Goal: Navigation & Orientation: Find specific page/section

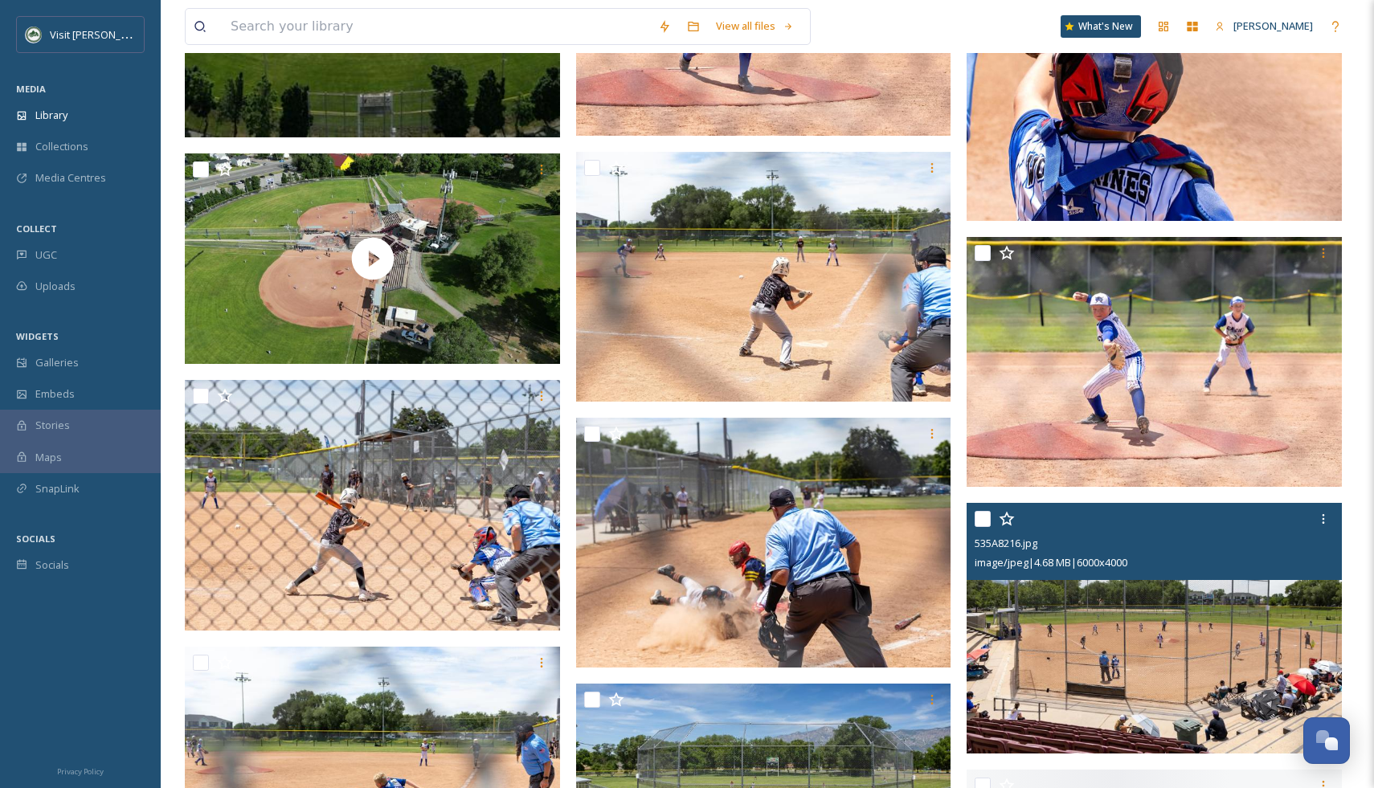
scroll to position [1018, 0]
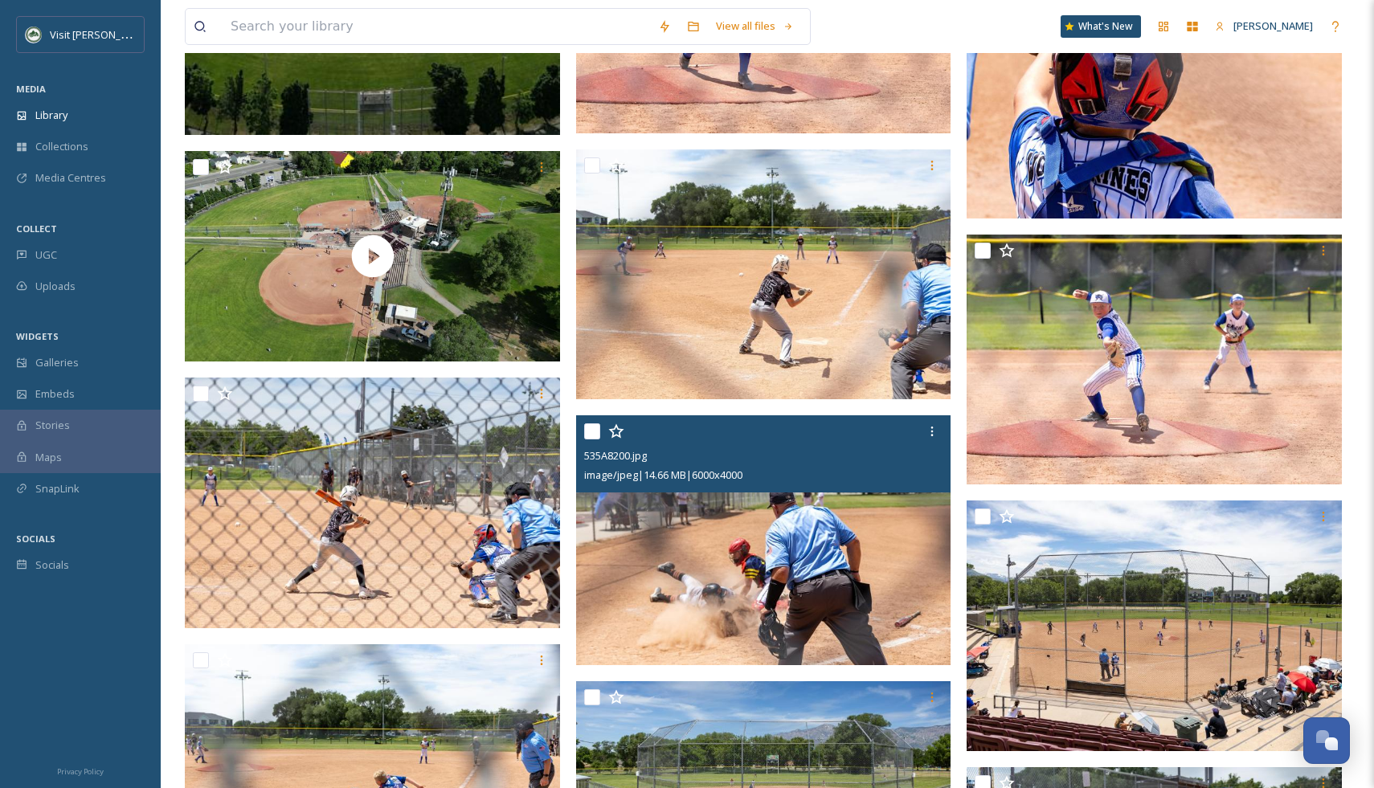
click at [829, 593] on img at bounding box center [763, 540] width 375 height 251
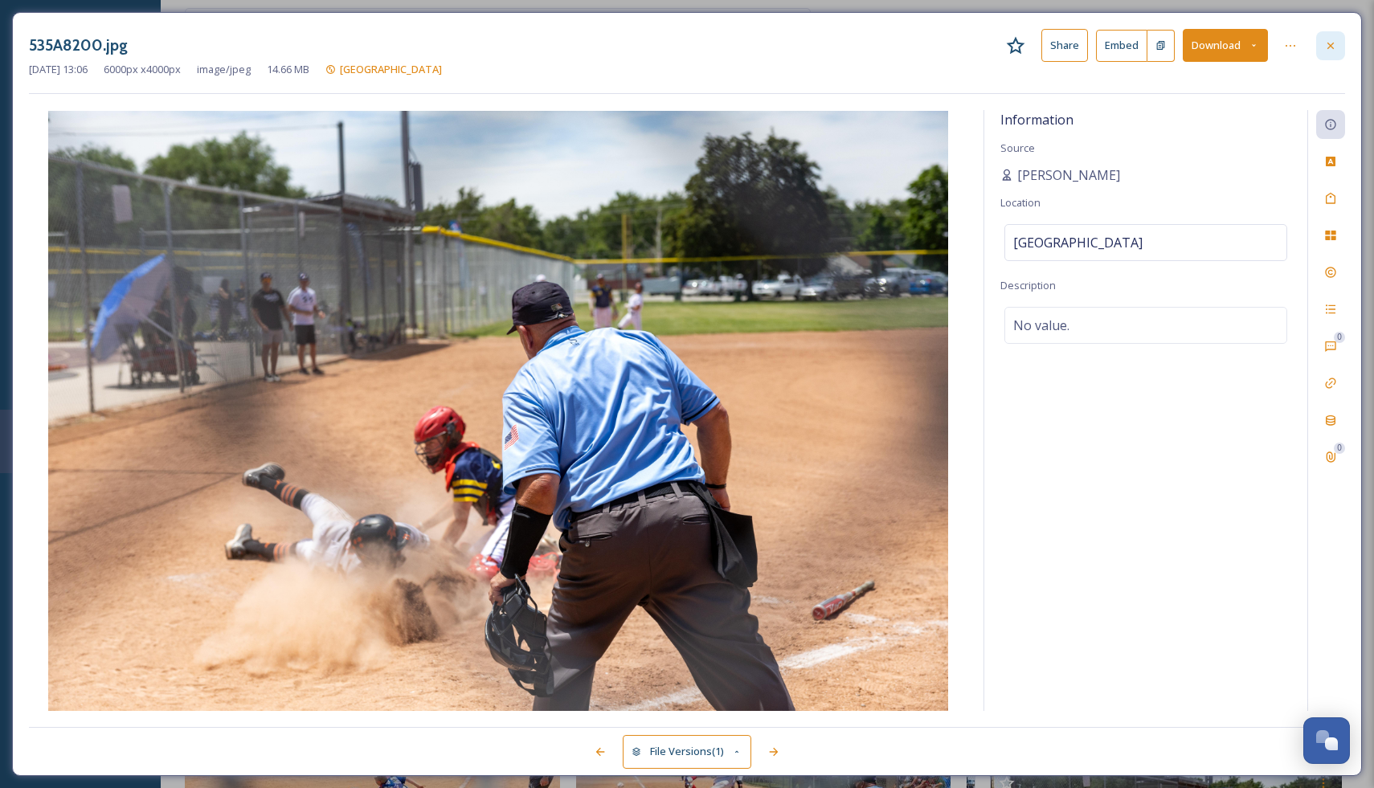
click at [1335, 47] on icon at bounding box center [1330, 45] width 13 height 13
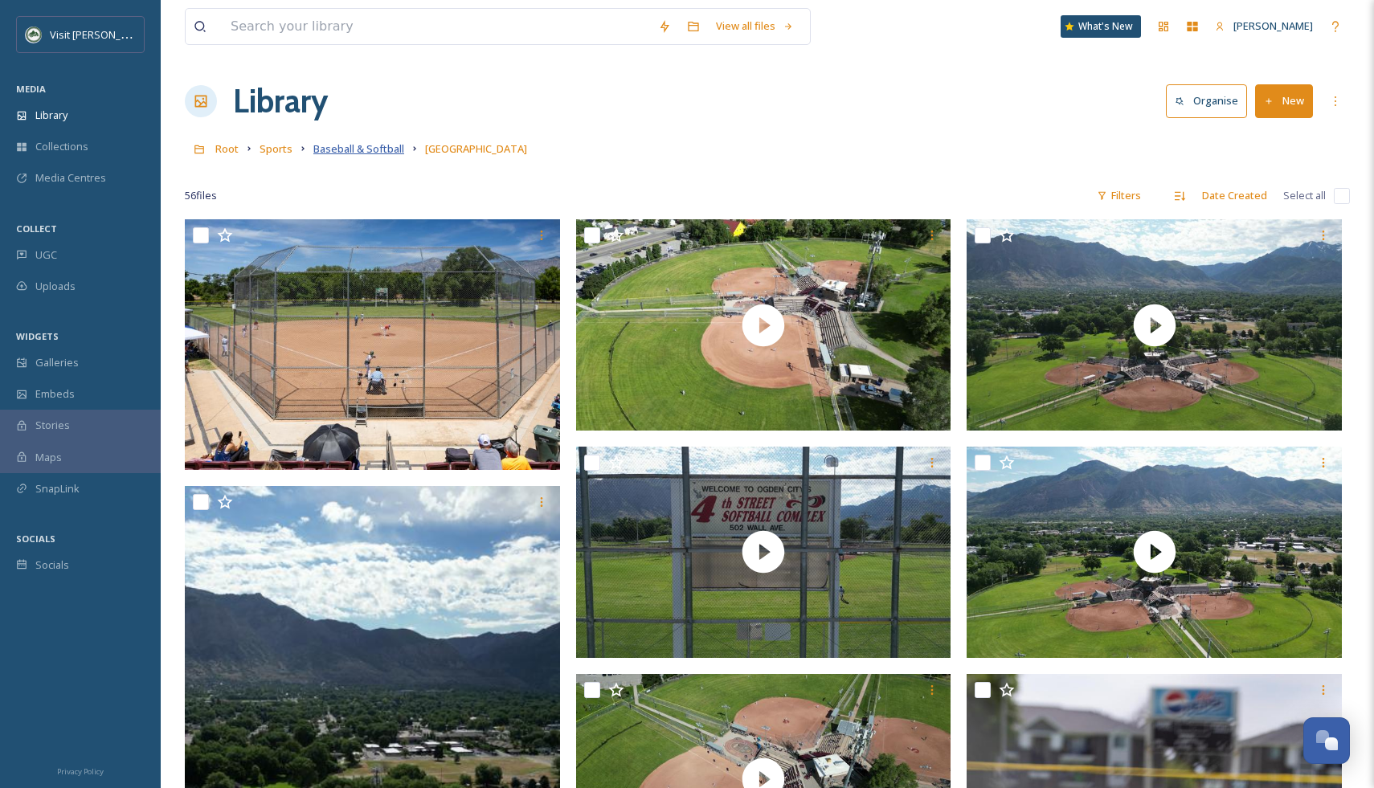
click at [351, 145] on span "Baseball & Softball" at bounding box center [358, 148] width 91 height 14
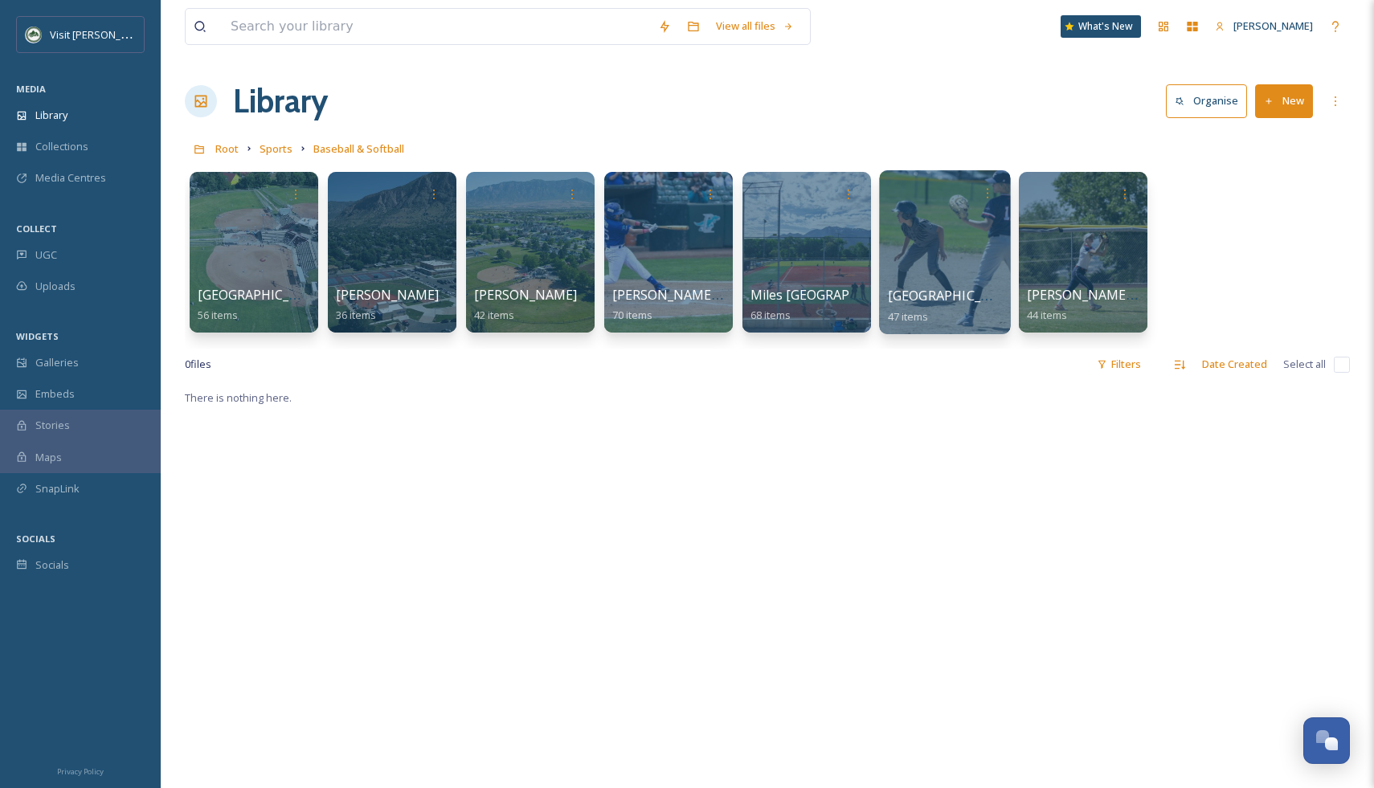
click at [933, 251] on div at bounding box center [944, 252] width 131 height 164
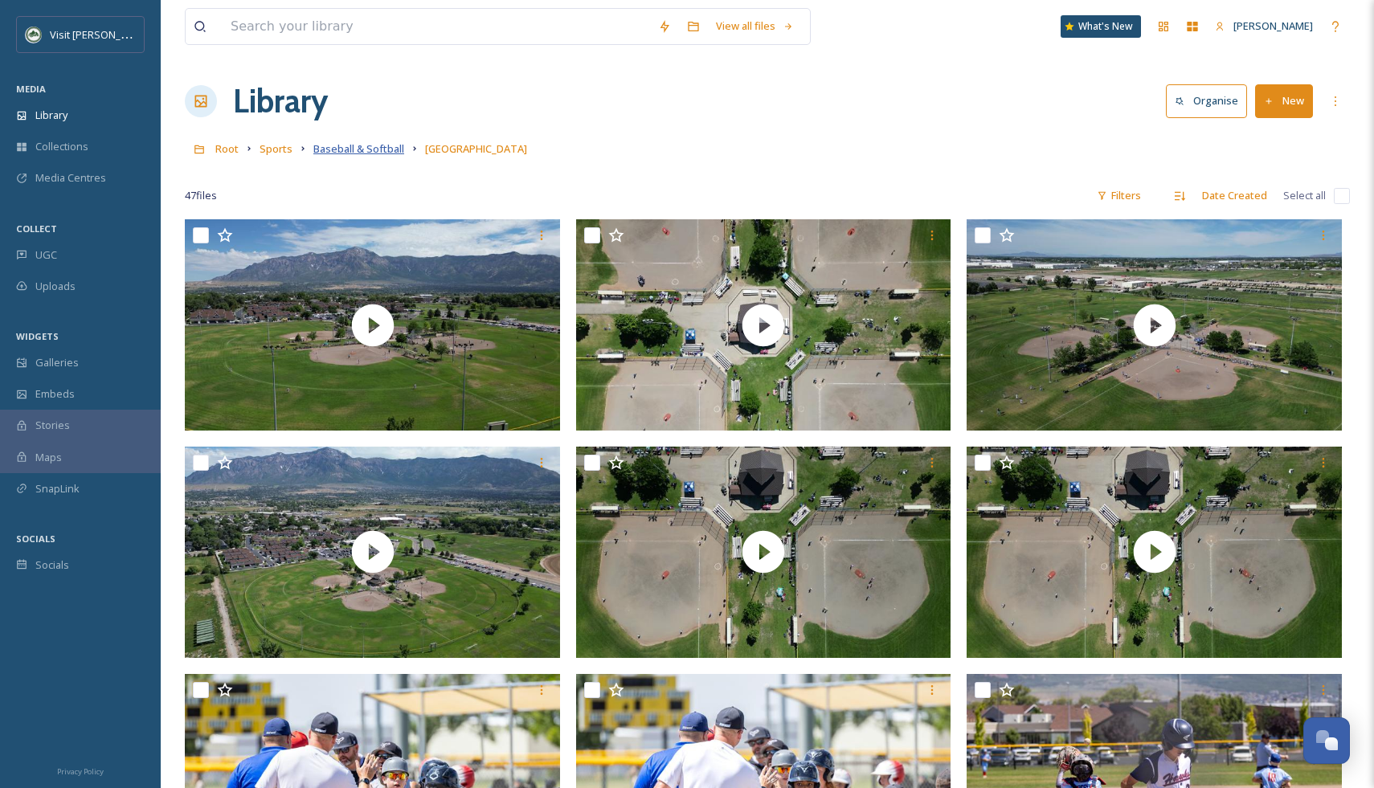
click at [374, 148] on span "Baseball & Softball" at bounding box center [358, 148] width 91 height 14
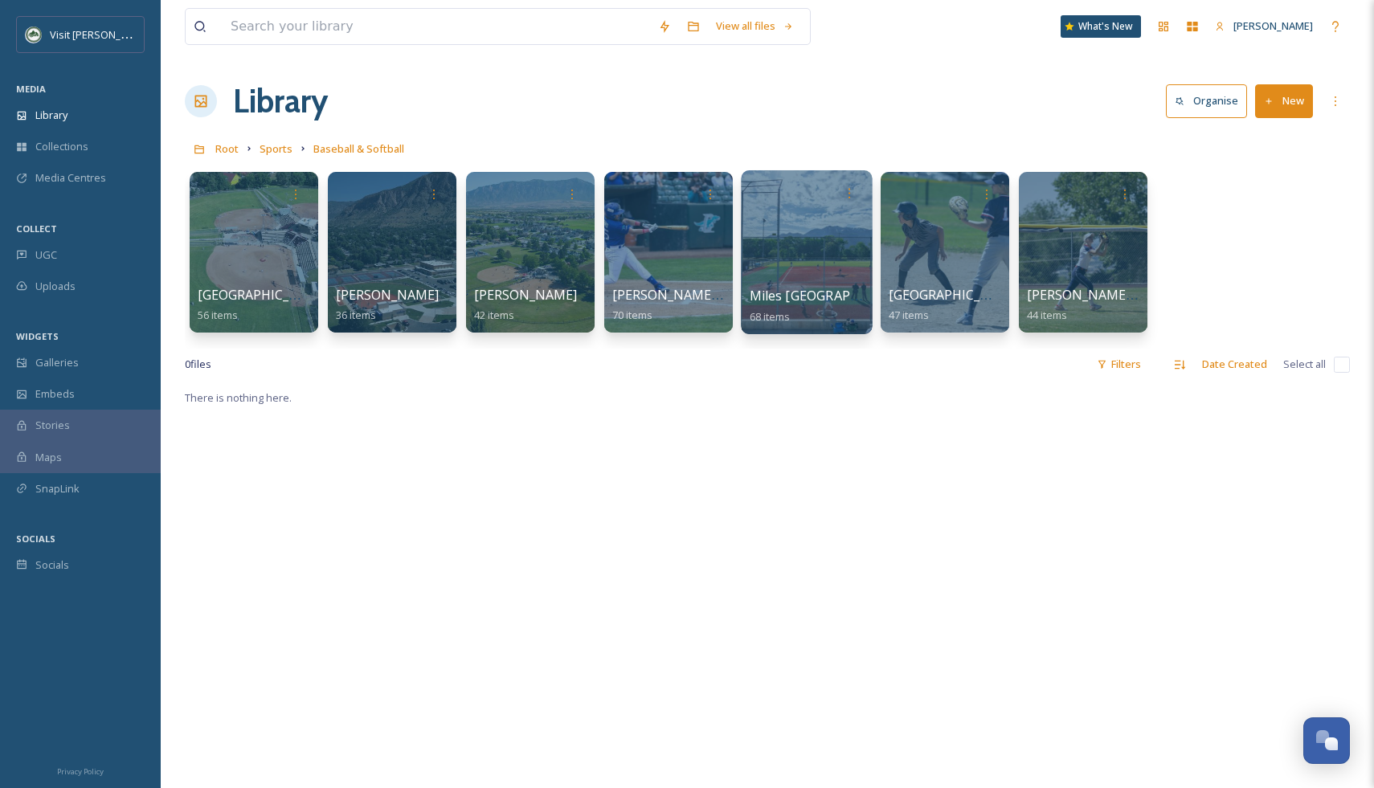
click at [796, 245] on div at bounding box center [806, 252] width 131 height 164
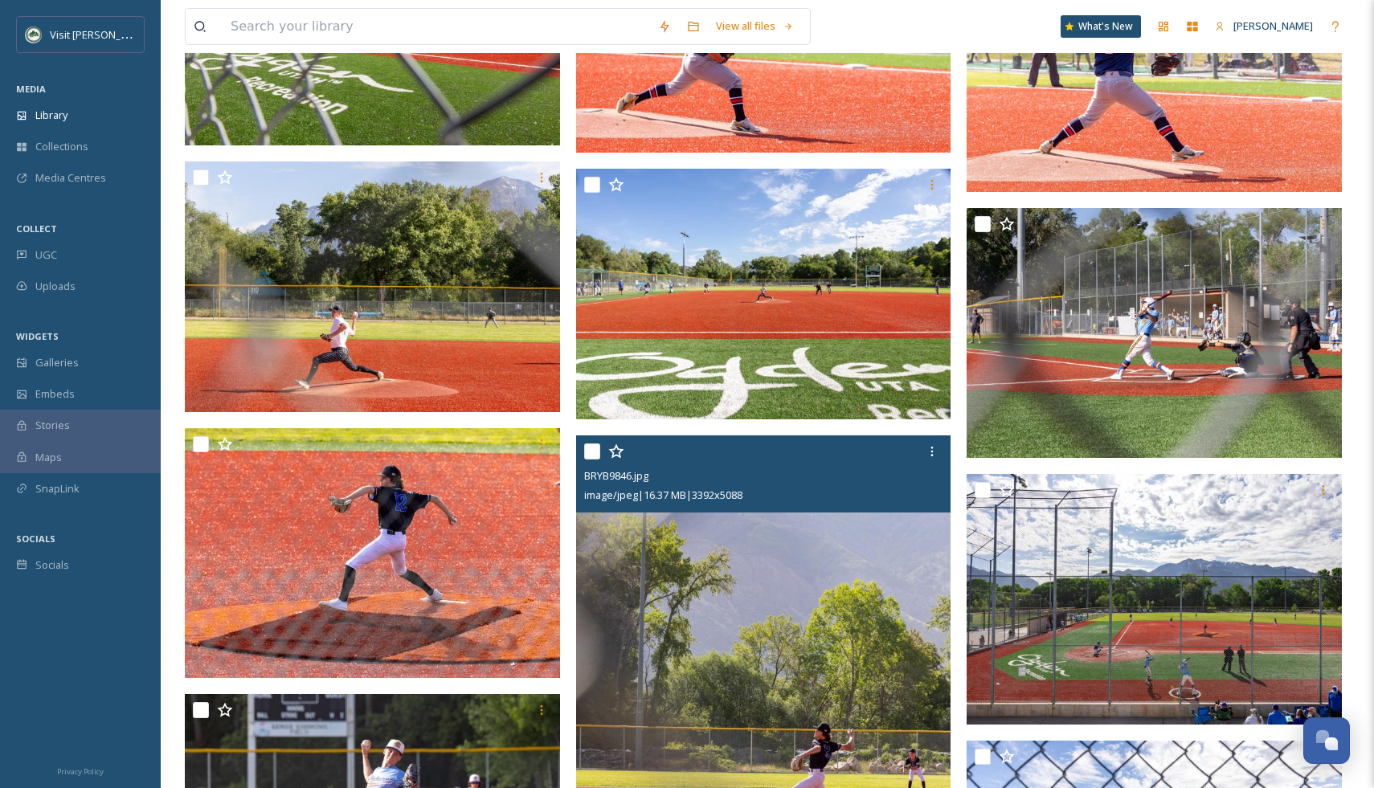
scroll to position [1343, 0]
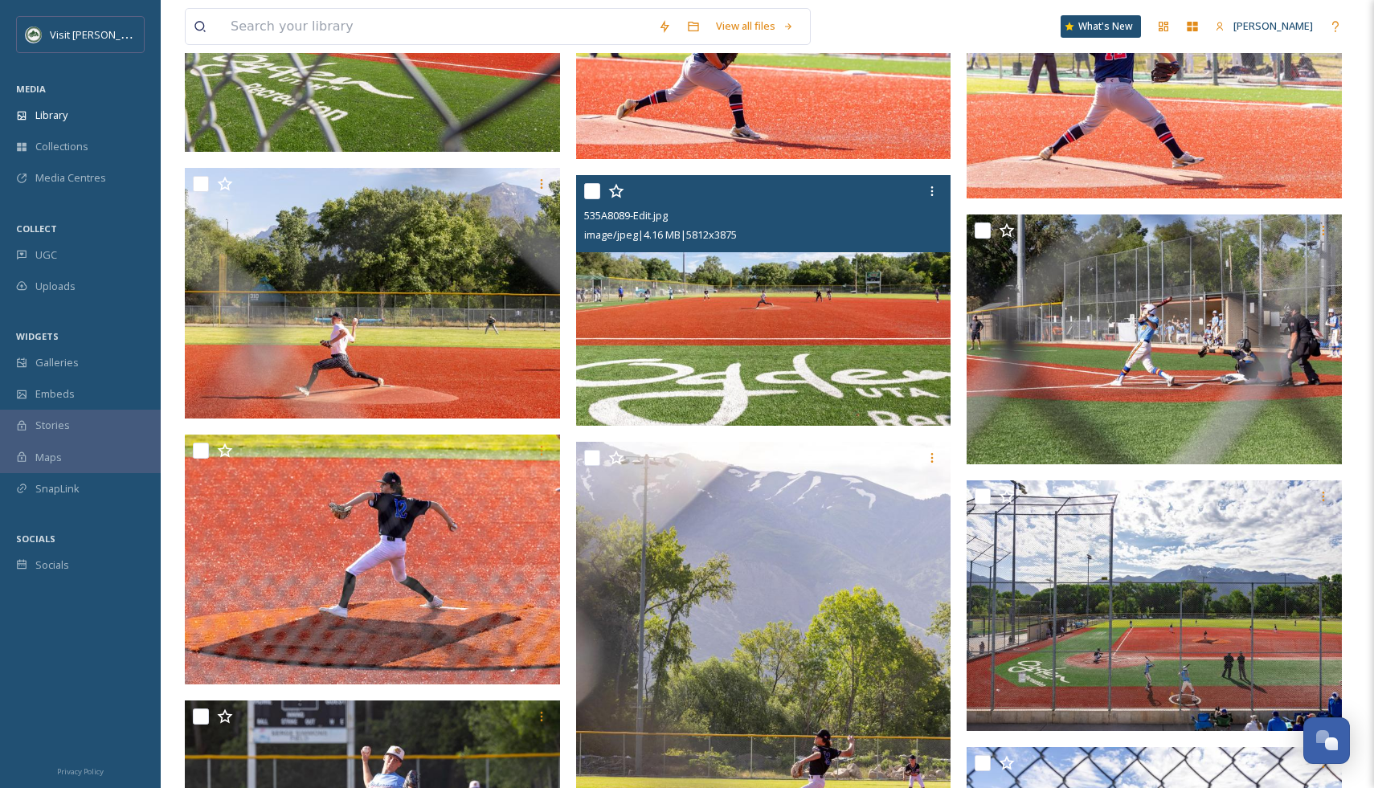
click at [705, 325] on img at bounding box center [763, 300] width 375 height 251
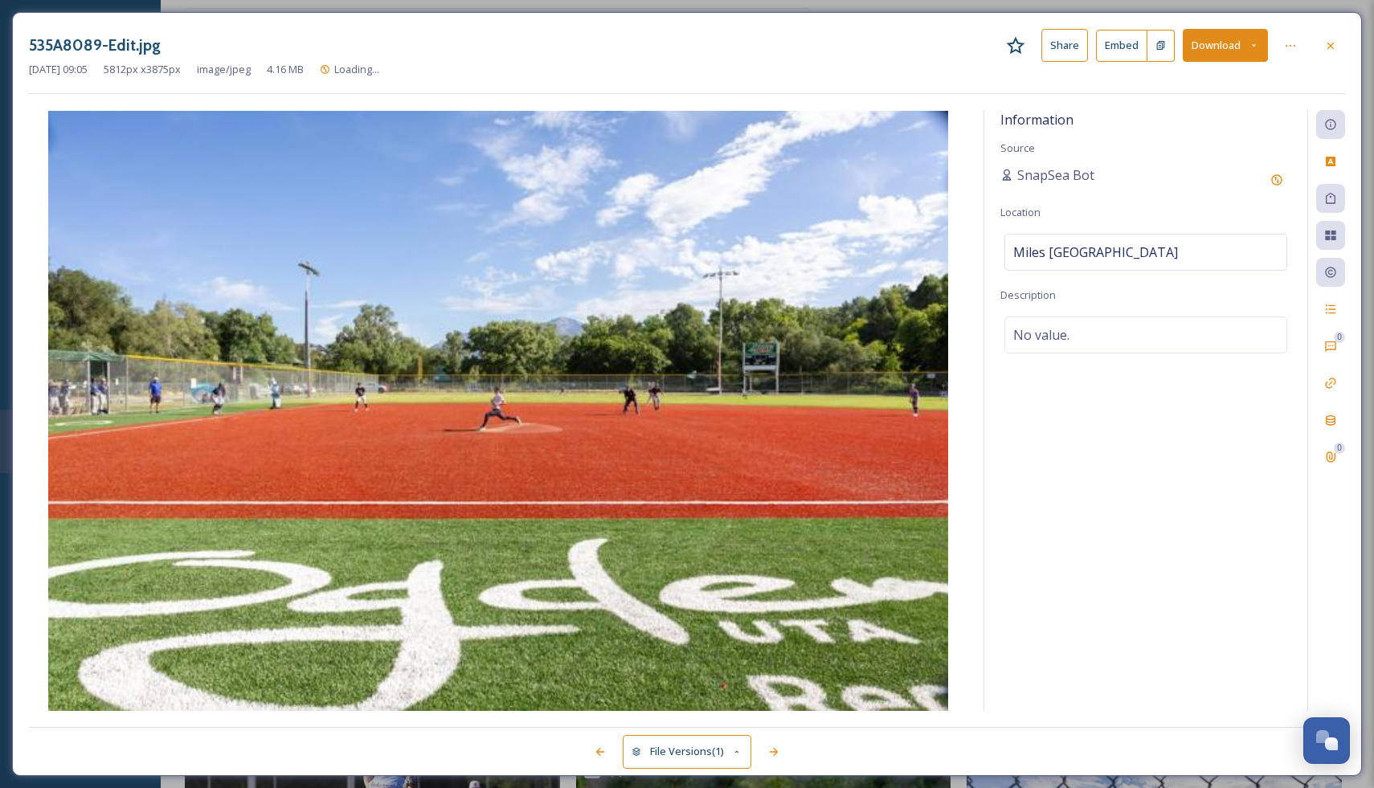
click at [705, 325] on img at bounding box center [498, 411] width 938 height 600
click at [1334, 43] on icon at bounding box center [1330, 45] width 13 height 13
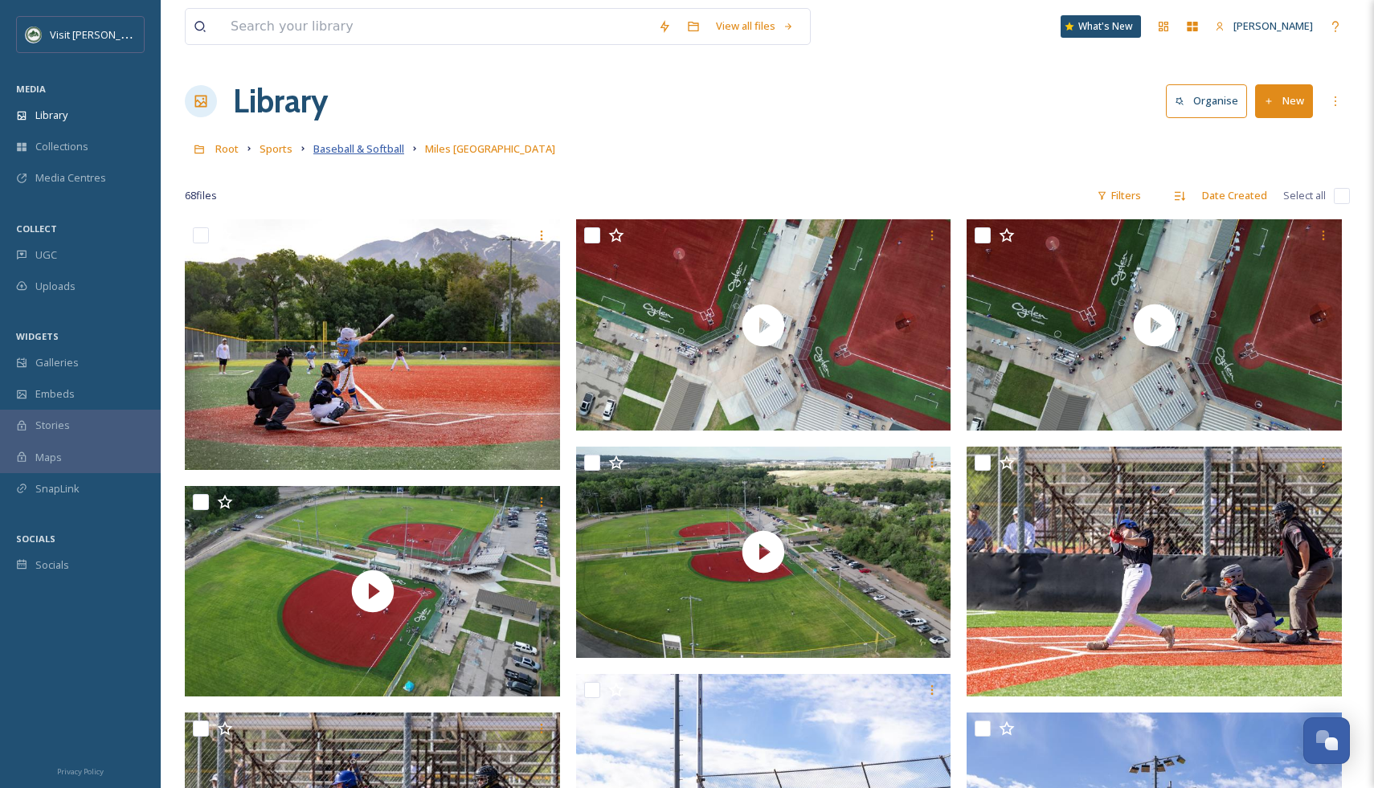
click at [352, 145] on span "Baseball & Softball" at bounding box center [358, 148] width 91 height 14
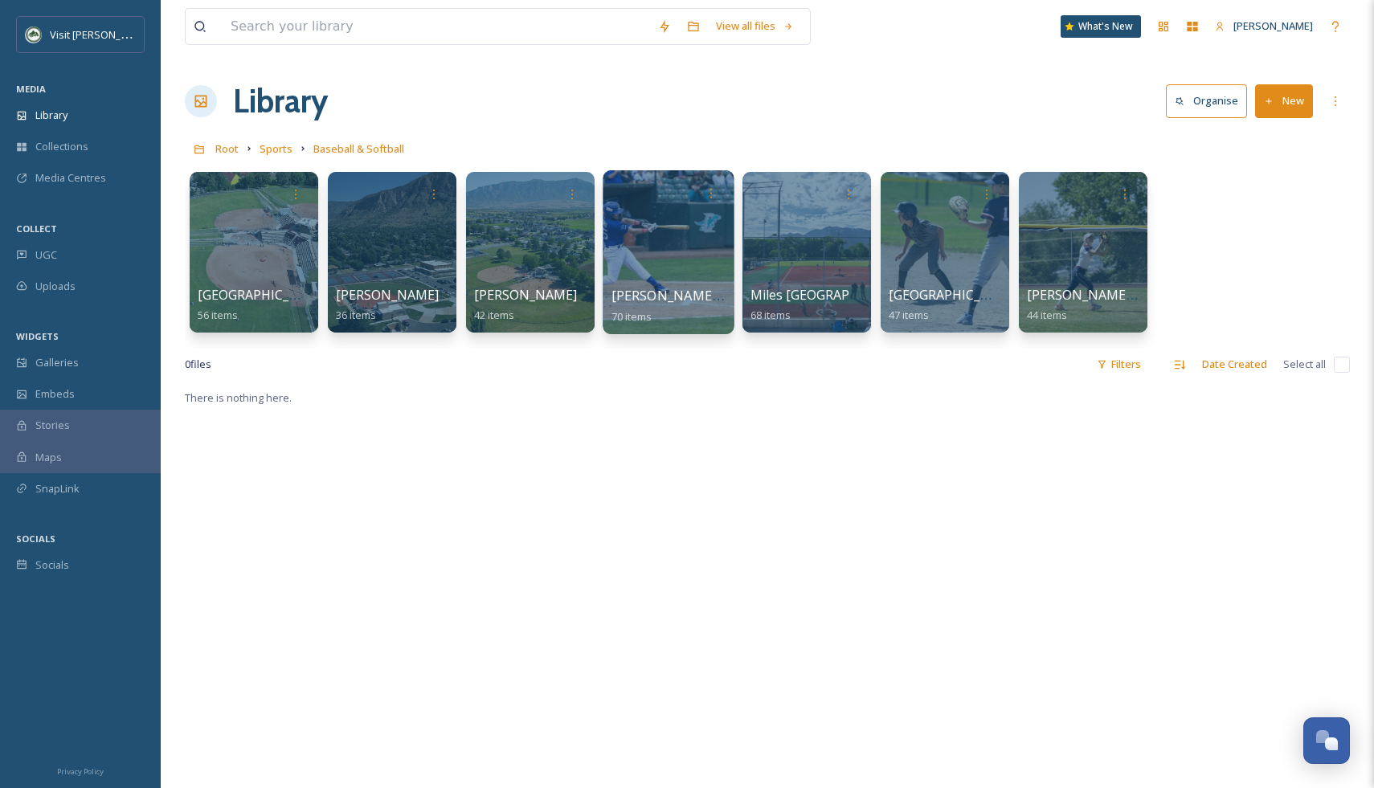
click at [627, 285] on div at bounding box center [668, 252] width 131 height 164
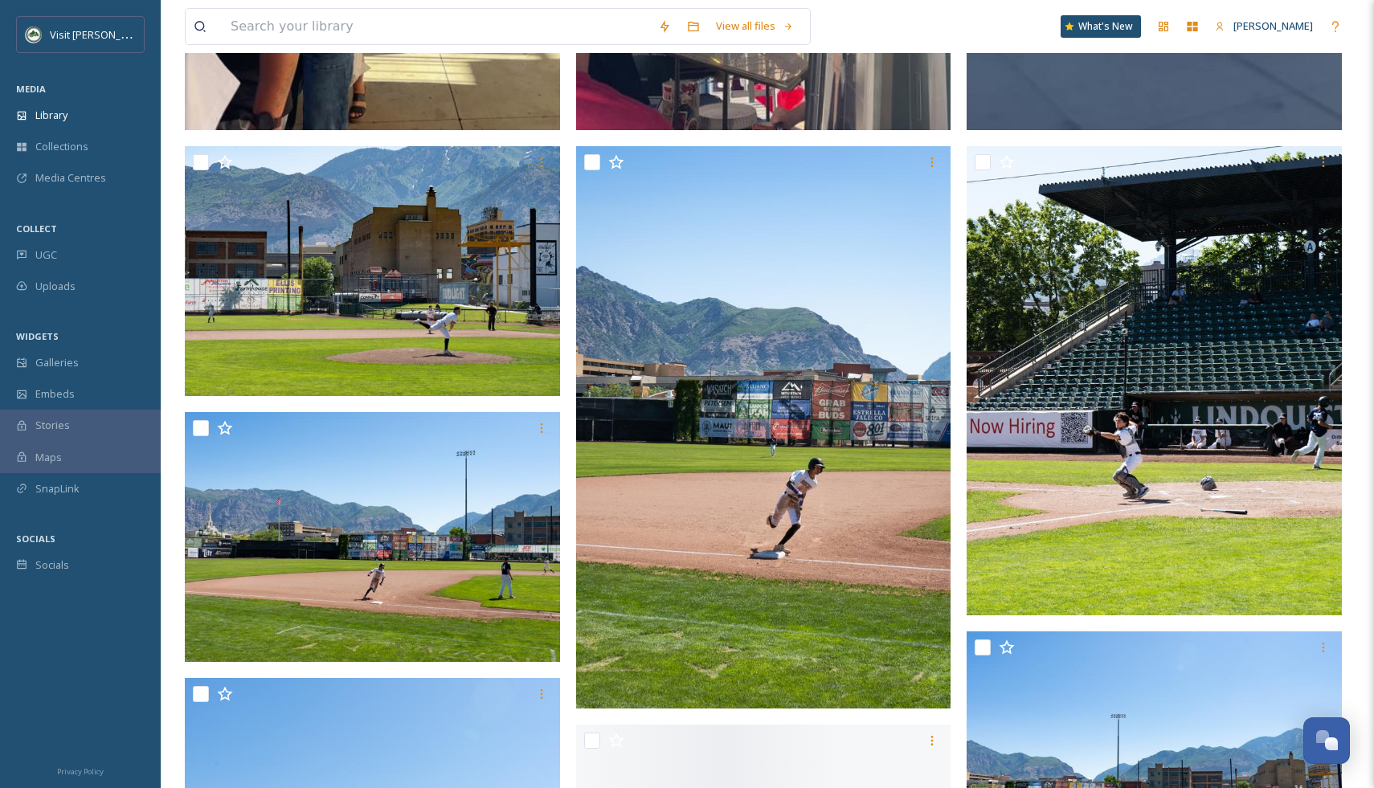
scroll to position [8441, 0]
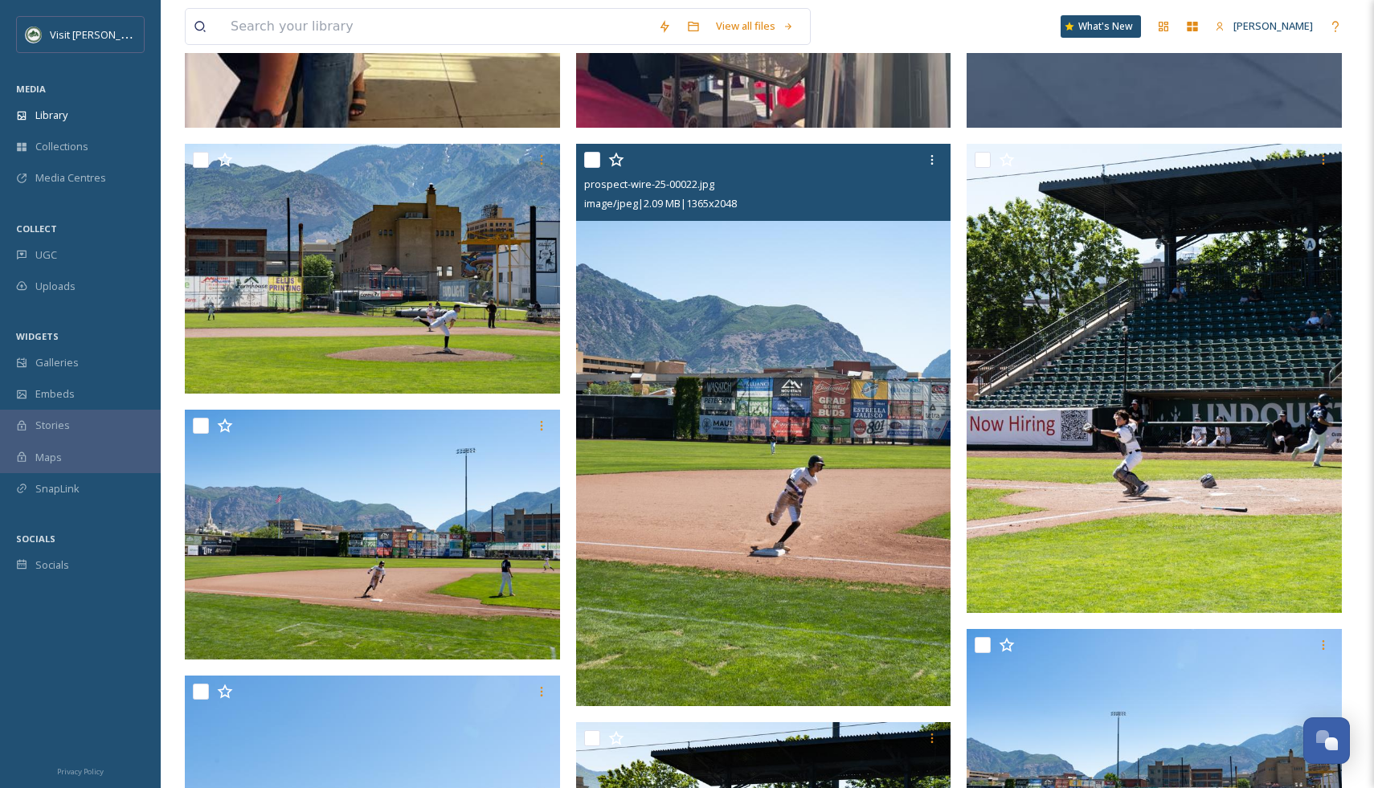
click at [891, 439] on img at bounding box center [763, 425] width 375 height 563
